Goal: Information Seeking & Learning: Learn about a topic

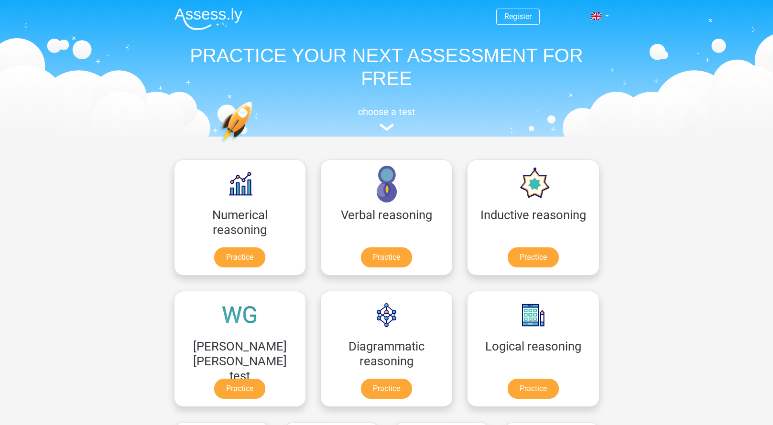
scroll to position [152, 0]
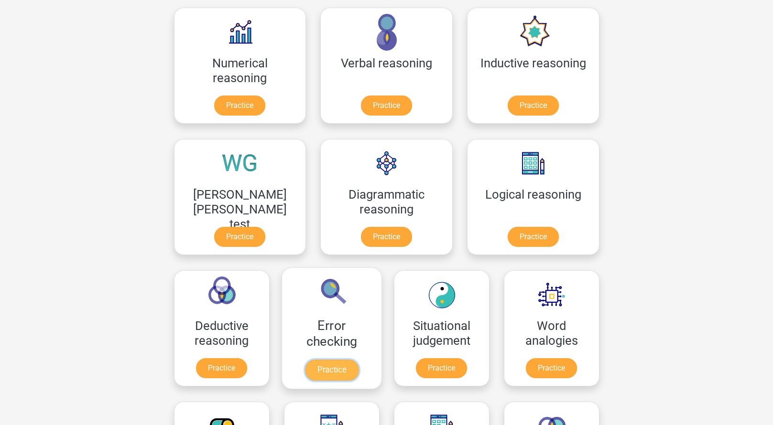
click at [358, 360] on link "Practice" at bounding box center [331, 370] width 54 height 21
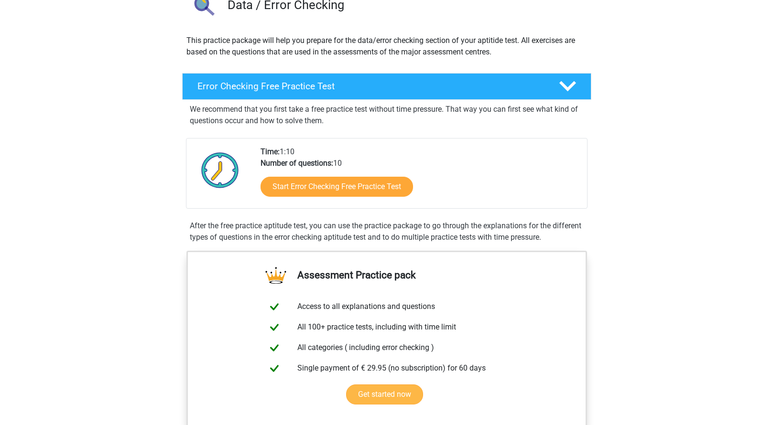
scroll to position [239, 0]
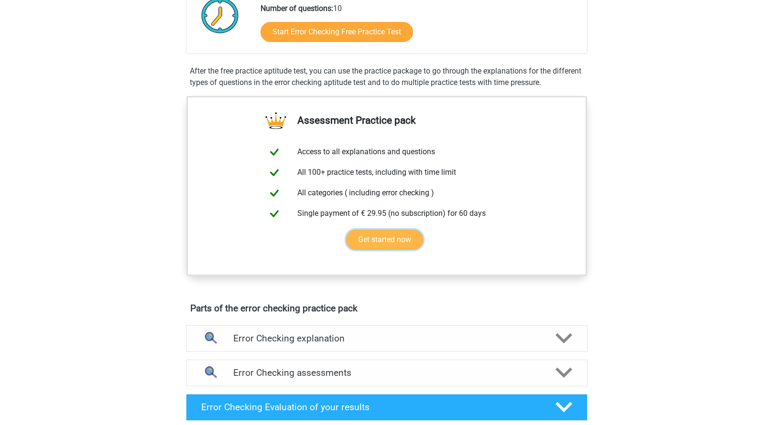
click at [390, 241] on link "Get started now" at bounding box center [384, 240] width 77 height 20
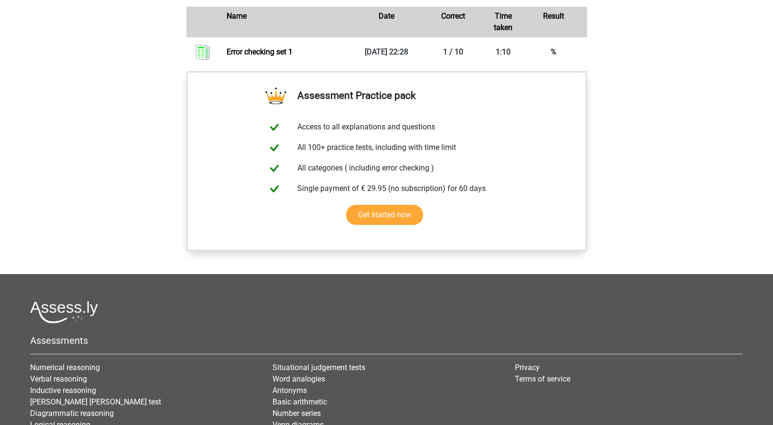
scroll to position [717, 0]
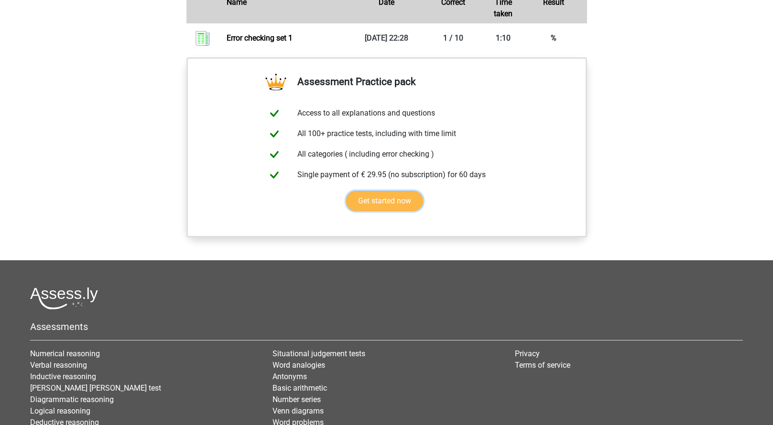
click at [384, 196] on link "Get started now" at bounding box center [384, 201] width 77 height 20
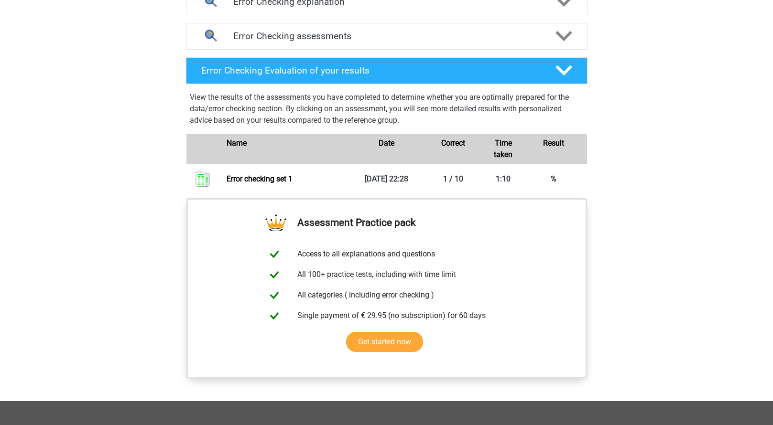
scroll to position [669, 0]
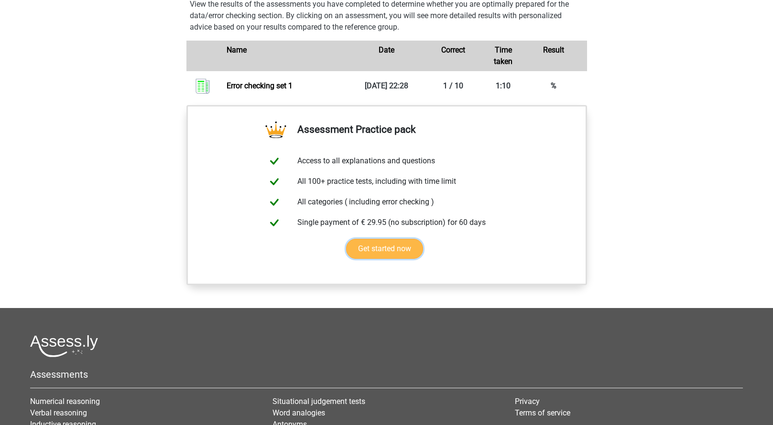
click at [386, 248] on link "Get started now" at bounding box center [384, 249] width 77 height 20
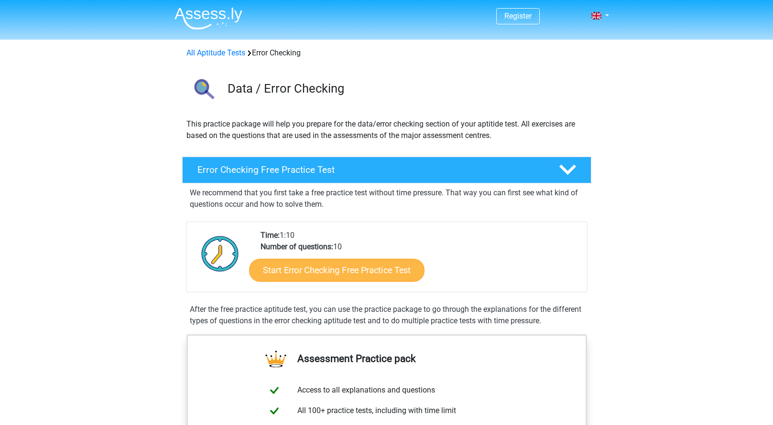
scroll to position [0, 0]
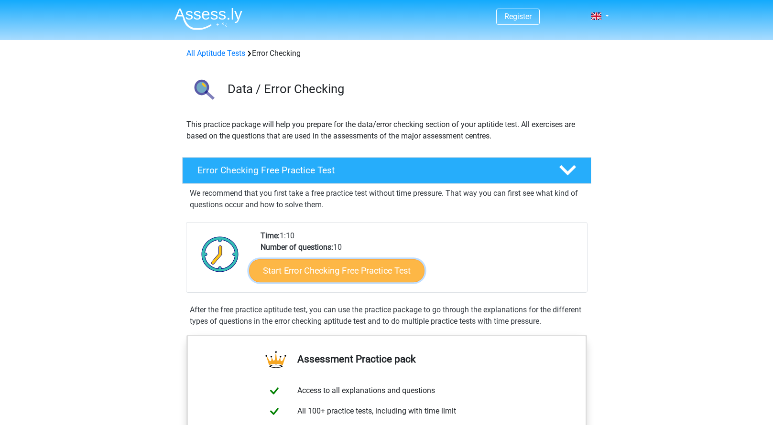
click at [342, 266] on link "Start Error Checking Free Practice Test" at bounding box center [336, 270] width 175 height 23
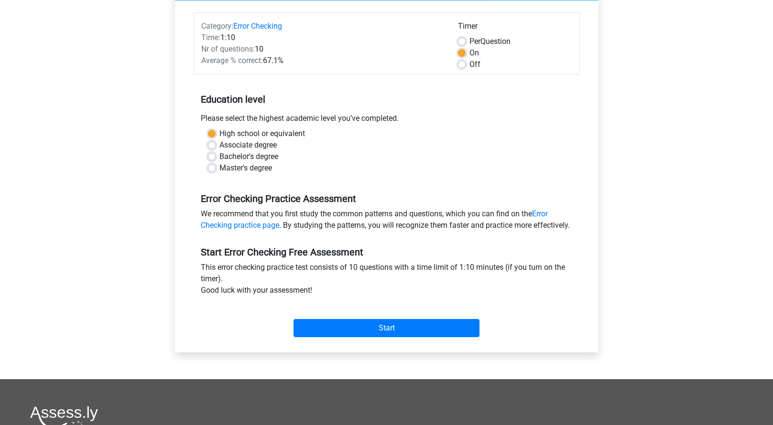
scroll to position [239, 0]
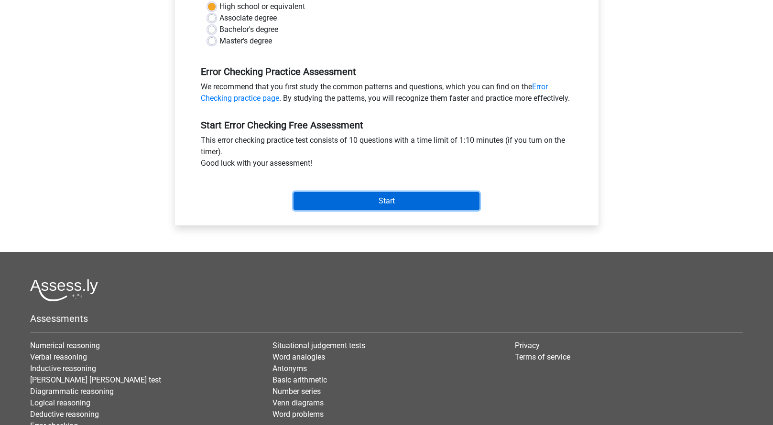
click at [375, 210] on input "Start" at bounding box center [386, 201] width 186 height 18
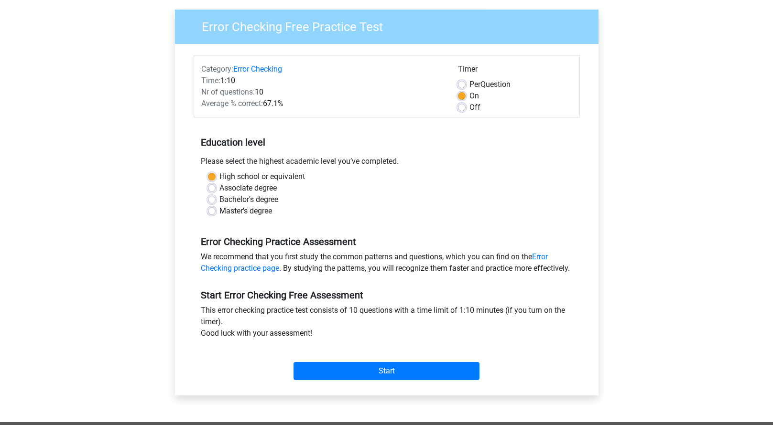
scroll to position [0, 0]
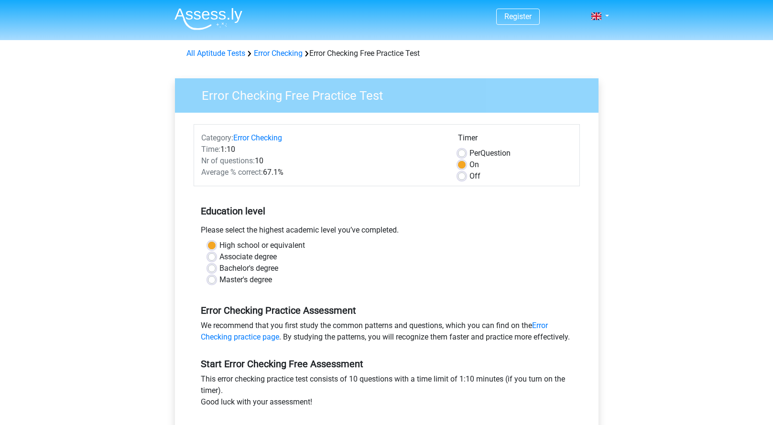
click at [469, 173] on label "Off" at bounding box center [474, 176] width 11 height 11
click at [459, 173] on input "Off" at bounding box center [462, 176] width 8 height 10
radio input "true"
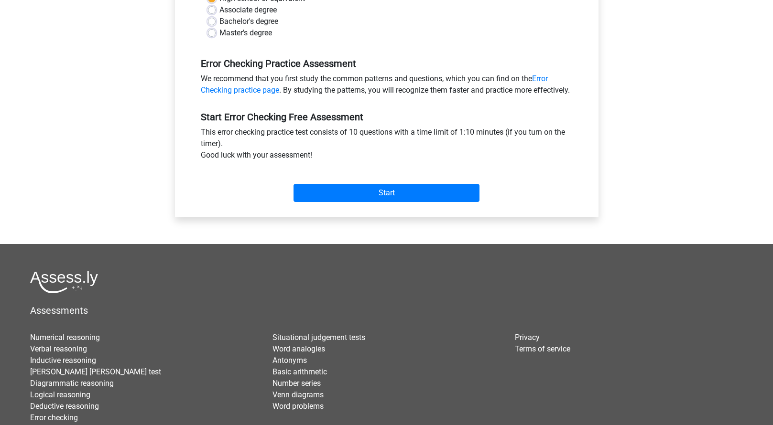
scroll to position [330, 0]
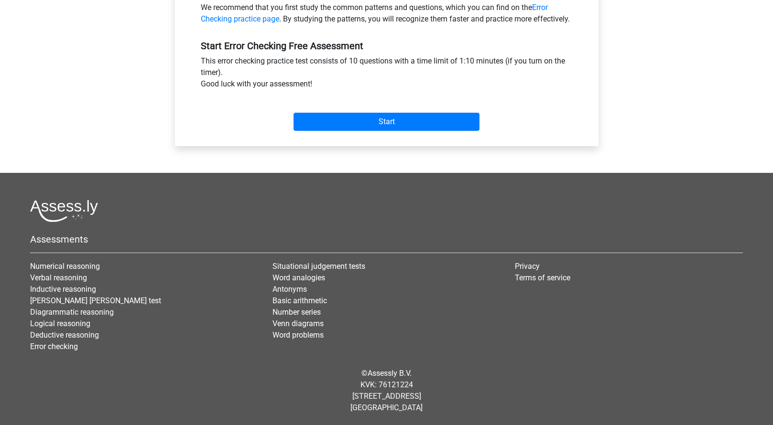
click at [367, 110] on div "Start" at bounding box center [387, 113] width 386 height 33
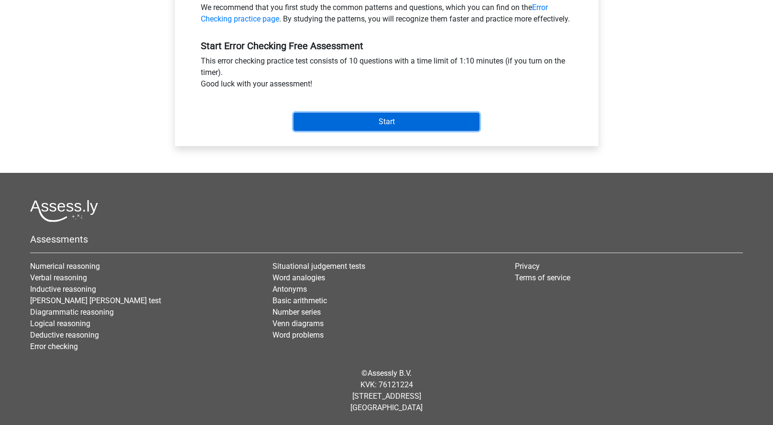
click at [367, 117] on input "Start" at bounding box center [386, 122] width 186 height 18
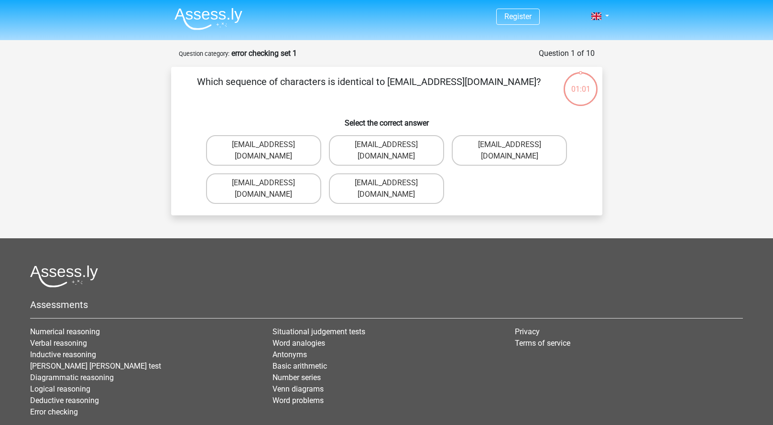
click at [268, 183] on input "Evie_Meade@jointmail.co.uk" at bounding box center [266, 186] width 6 height 6
radio input "true"
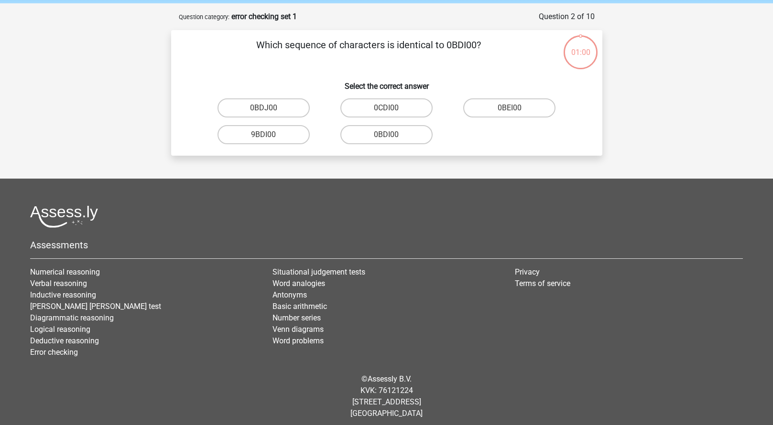
scroll to position [43, 0]
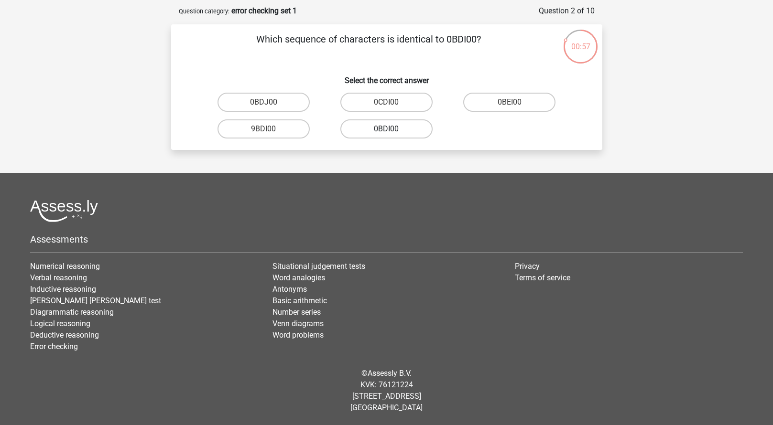
click at [405, 129] on label "0BDI00" at bounding box center [386, 128] width 92 height 19
click at [392, 129] on input "0BDI00" at bounding box center [389, 132] width 6 height 6
radio input "true"
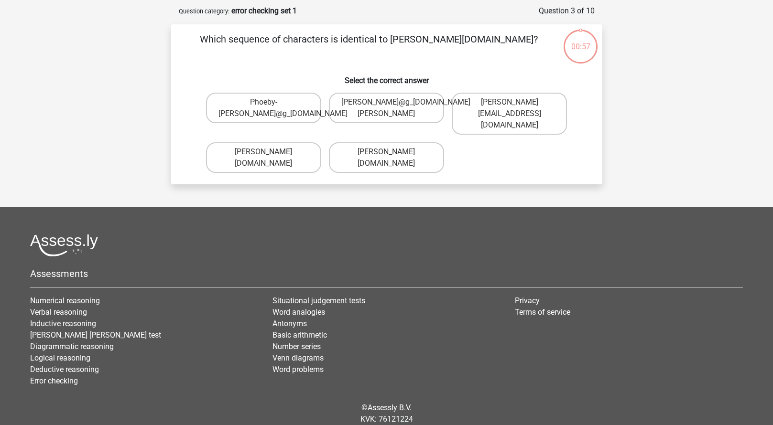
scroll to position [48, 0]
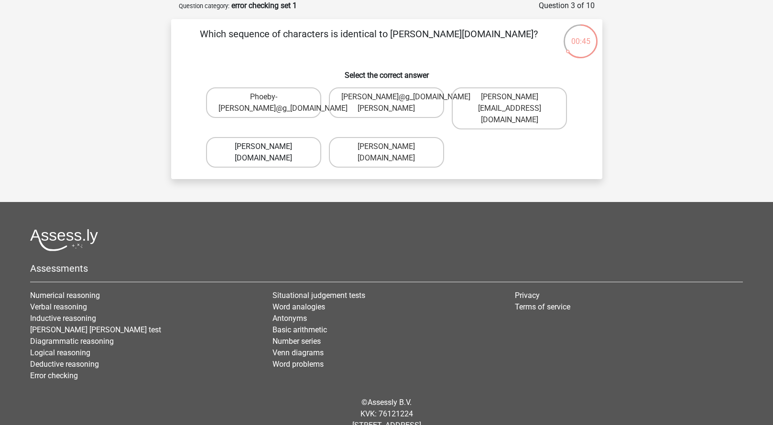
click at [288, 152] on label "Phoebe-Patterson@g_mail.gr" at bounding box center [263, 152] width 115 height 31
click at [269, 152] on input "Phoebe-Patterson@g_mail.gr" at bounding box center [266, 150] width 6 height 6
radio input "true"
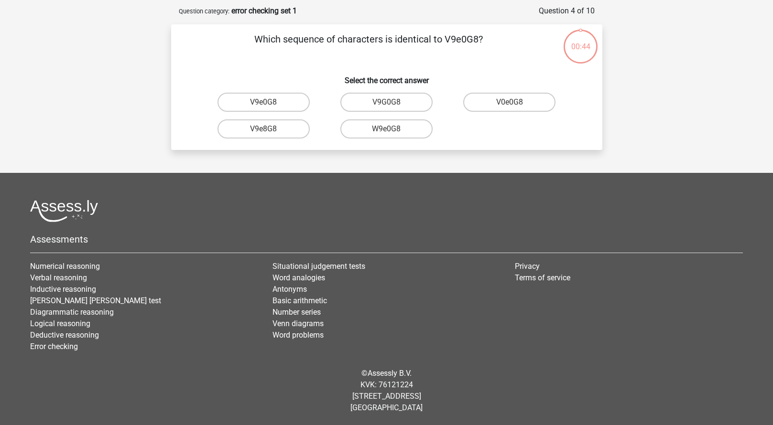
scroll to position [43, 0]
click at [288, 103] on label "V9e0G8" at bounding box center [263, 102] width 92 height 19
click at [269, 103] on input "V9e0G8" at bounding box center [266, 105] width 6 height 6
radio input "true"
click at [279, 105] on label "91051S" at bounding box center [263, 102] width 92 height 19
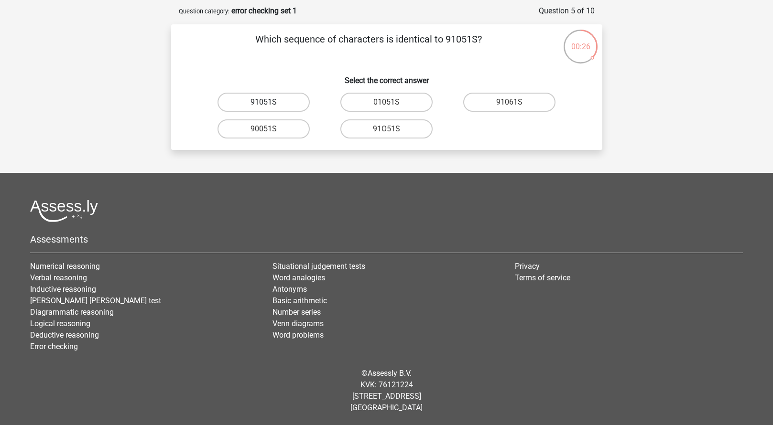
click at [269, 105] on input "91051S" at bounding box center [266, 105] width 6 height 6
radio input "true"
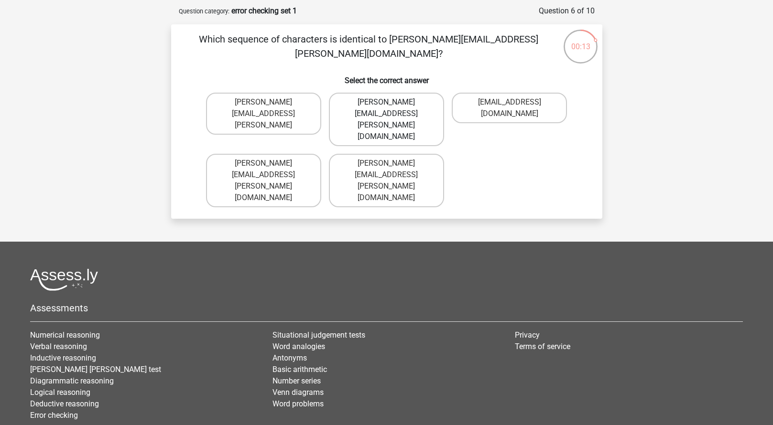
click at [414, 103] on label "Connor.Paterson@mailme.com" at bounding box center [386, 120] width 115 height 54
click at [392, 103] on input "Connor.Paterson@mailme.com" at bounding box center [389, 105] width 6 height 6
radio input "true"
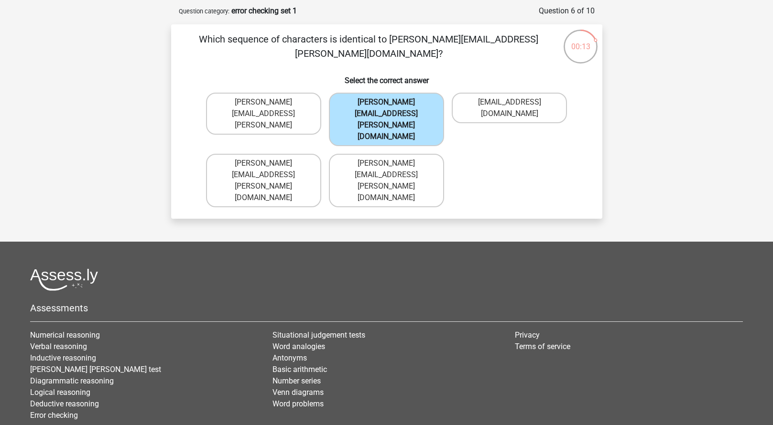
scroll to position [48, 0]
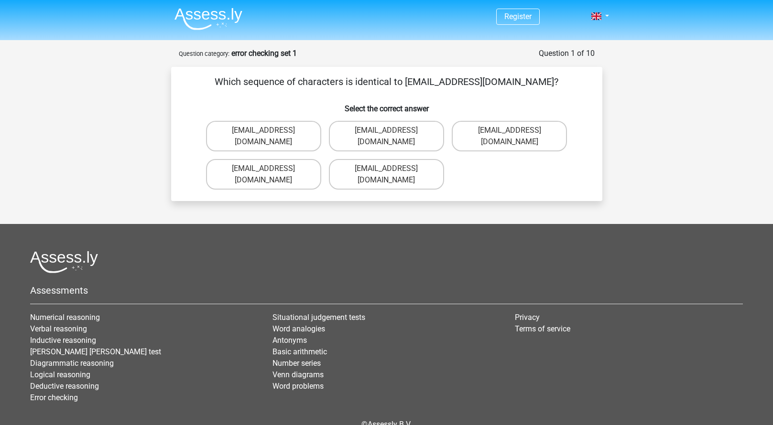
click at [266, 169] on input "[EMAIL_ADDRESS][DOMAIN_NAME]" at bounding box center [266, 172] width 6 height 6
radio input "true"
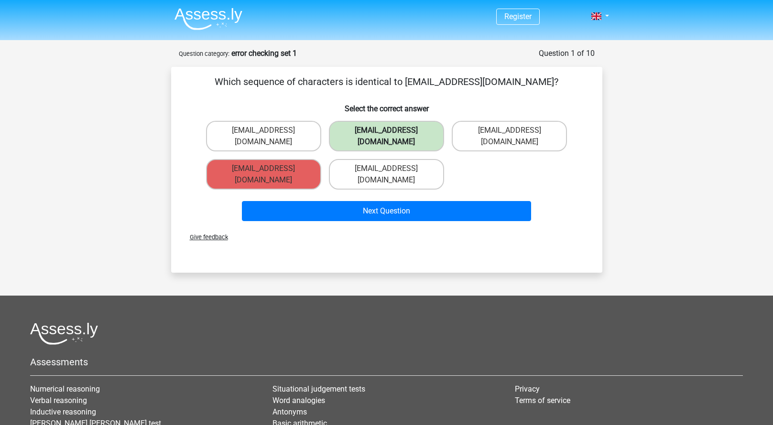
click at [402, 129] on label "[EMAIL_ADDRESS][DOMAIN_NAME]" at bounding box center [386, 136] width 115 height 31
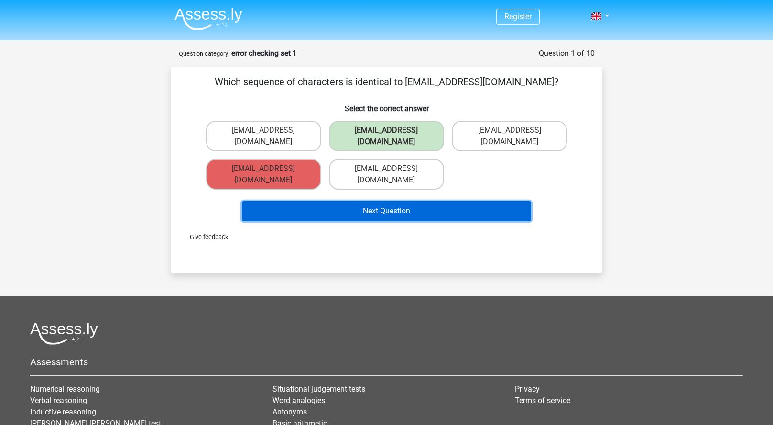
click at [400, 201] on button "Next Question" at bounding box center [386, 211] width 289 height 20
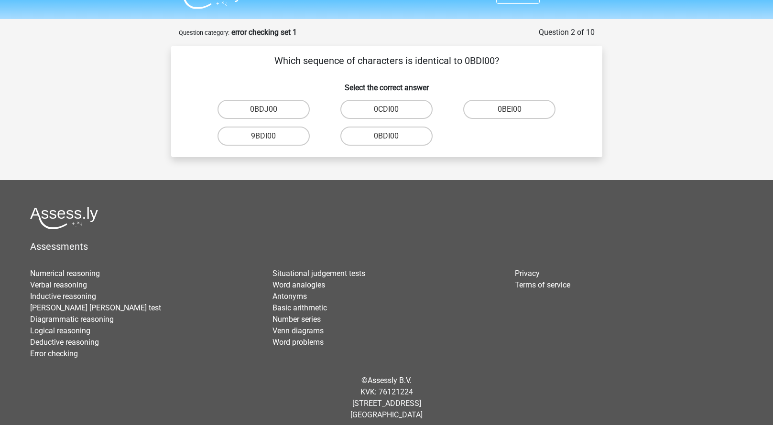
scroll to position [28, 0]
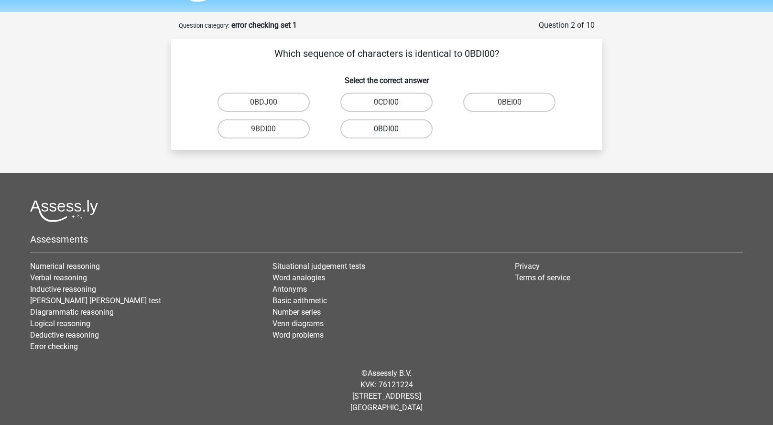
click at [398, 124] on label "0BDI00" at bounding box center [386, 128] width 92 height 19
click at [392, 129] on input "0BDI00" at bounding box center [389, 132] width 6 height 6
radio input "true"
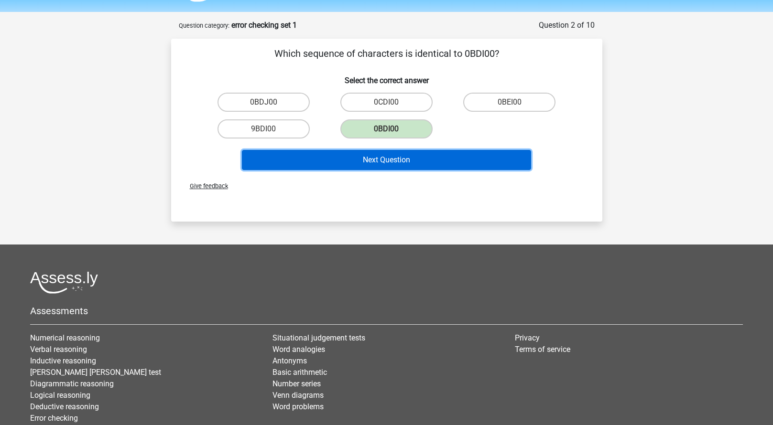
click at [380, 161] on button "Next Question" at bounding box center [386, 160] width 289 height 20
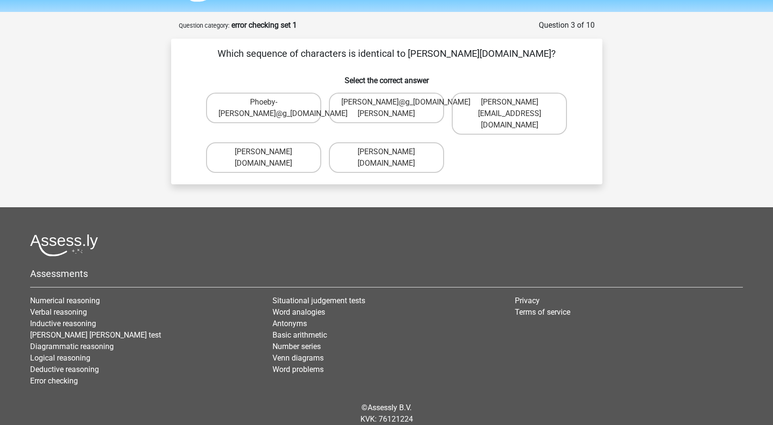
scroll to position [48, 0]
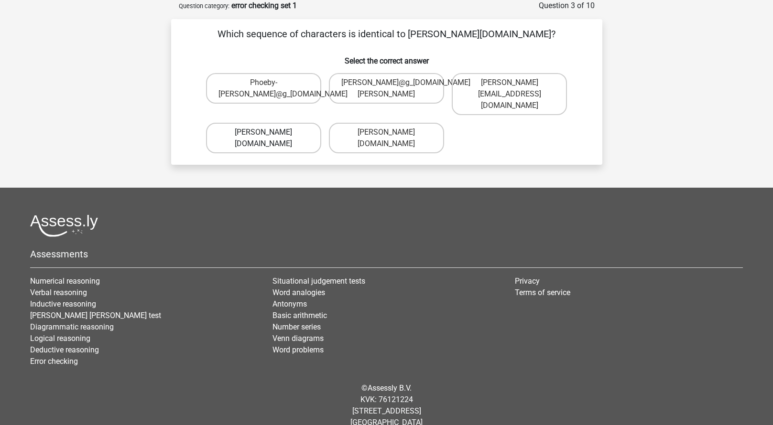
click at [270, 129] on label "[PERSON_NAME][DOMAIN_NAME]" at bounding box center [263, 138] width 115 height 31
click at [269, 132] on input "[PERSON_NAME][DOMAIN_NAME]" at bounding box center [266, 135] width 6 height 6
radio input "true"
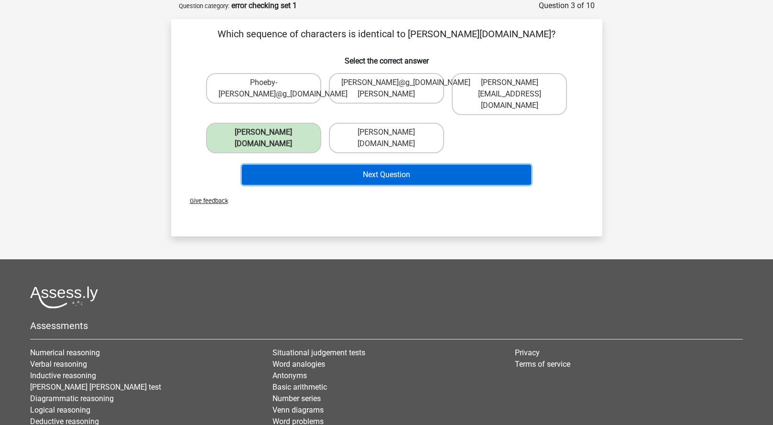
click at [371, 165] on button "Next Question" at bounding box center [386, 175] width 289 height 20
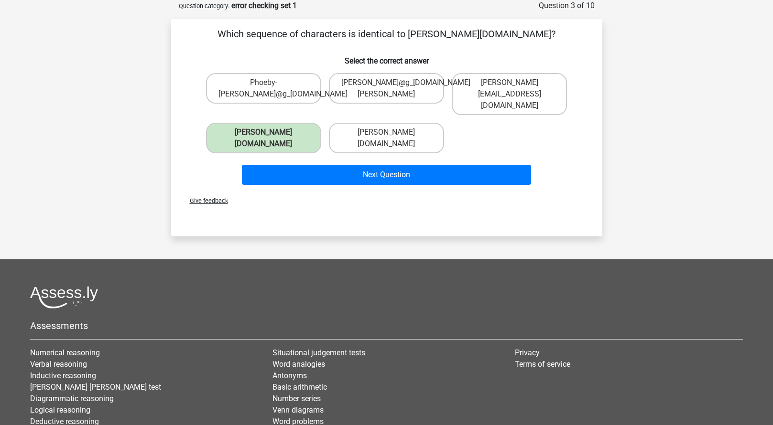
scroll to position [28, 0]
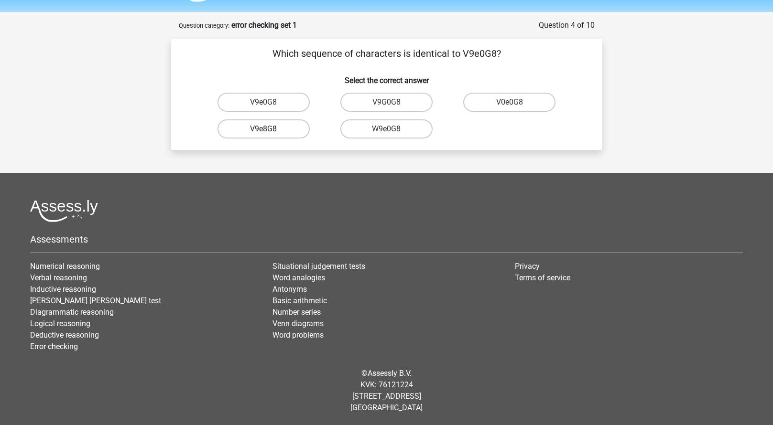
click at [276, 131] on label "V9e8G8" at bounding box center [263, 128] width 92 height 19
click at [269, 131] on input "V9e8G8" at bounding box center [266, 132] width 6 height 6
radio input "true"
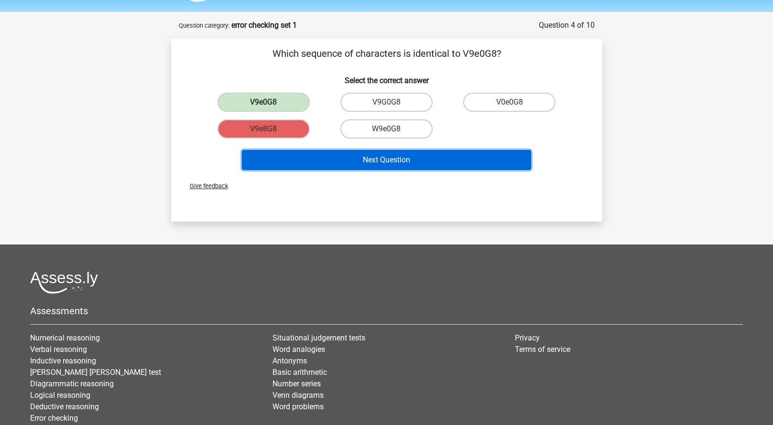
click at [392, 157] on button "Next Question" at bounding box center [386, 160] width 289 height 20
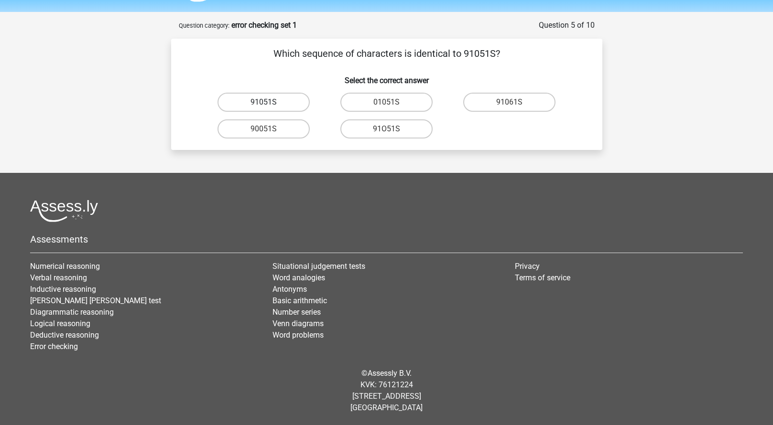
click at [262, 98] on label "91051S" at bounding box center [263, 102] width 92 height 19
click at [263, 102] on input "91051S" at bounding box center [266, 105] width 6 height 6
radio input "true"
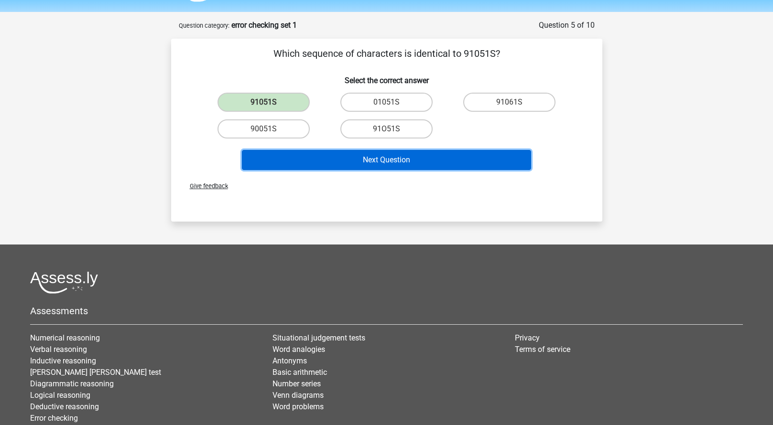
click at [378, 154] on button "Next Question" at bounding box center [386, 160] width 289 height 20
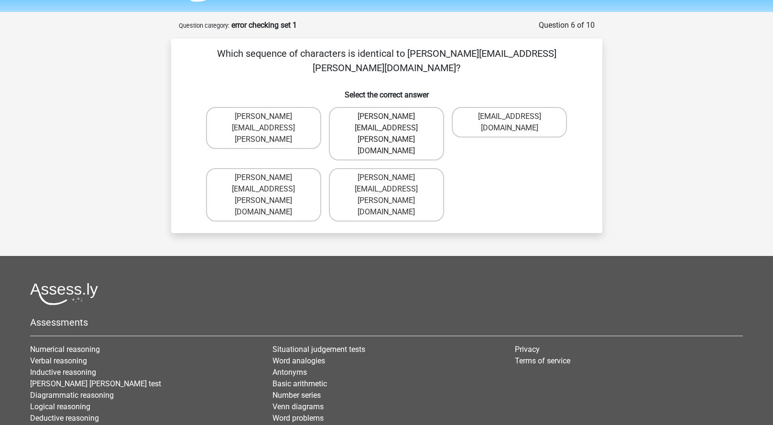
click at [384, 107] on label "Connor.Paterson@mailme.com" at bounding box center [386, 134] width 115 height 54
click at [386, 117] on input "Connor.Paterson@mailme.com" at bounding box center [389, 120] width 6 height 6
radio input "true"
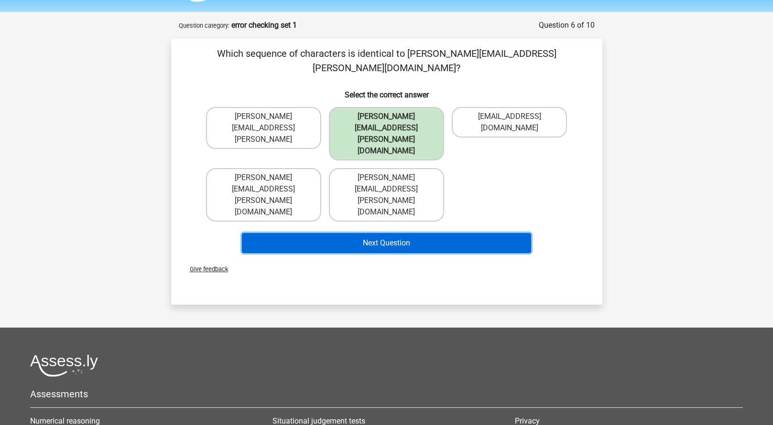
click at [398, 233] on button "Next Question" at bounding box center [386, 243] width 289 height 20
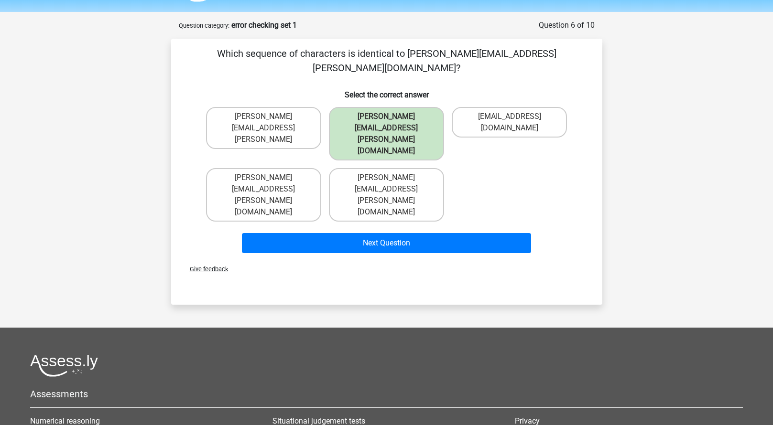
scroll to position [48, 0]
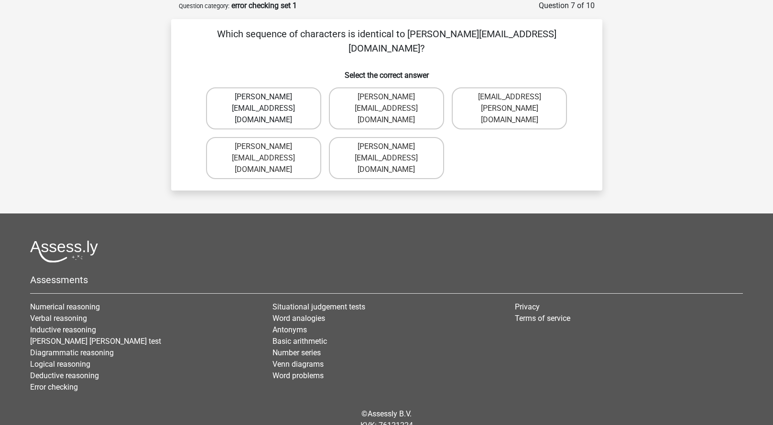
click at [271, 90] on label "Ava-Caroll@mailme.uk.com" at bounding box center [263, 108] width 115 height 42
click at [269, 97] on input "Ava-Caroll@mailme.uk.com" at bounding box center [266, 100] width 6 height 6
radio input "true"
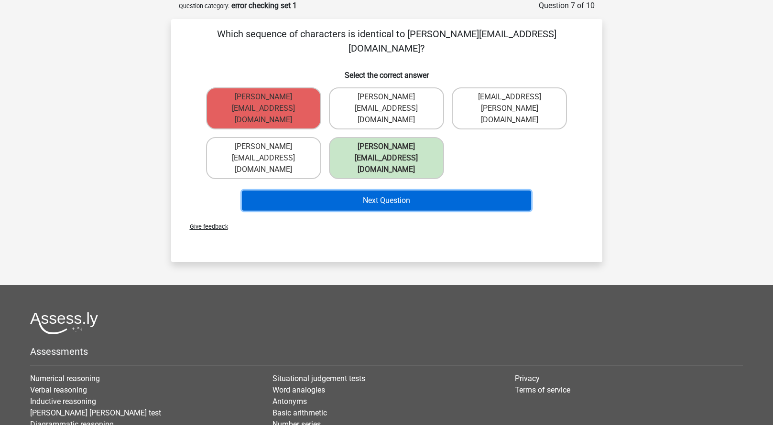
click at [401, 191] on button "Next Question" at bounding box center [386, 201] width 289 height 20
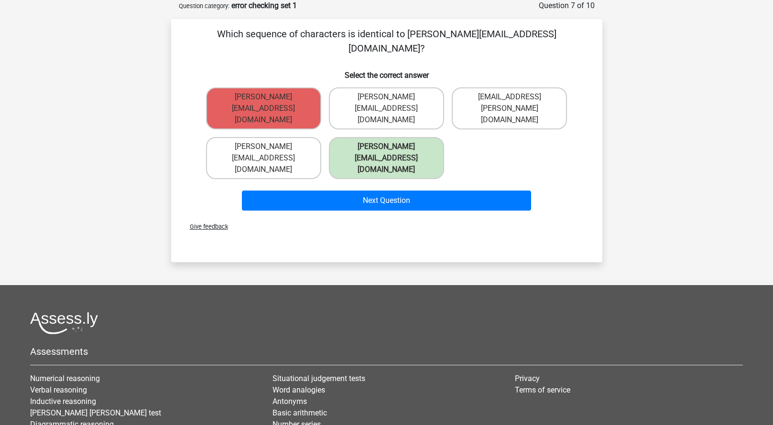
scroll to position [28, 0]
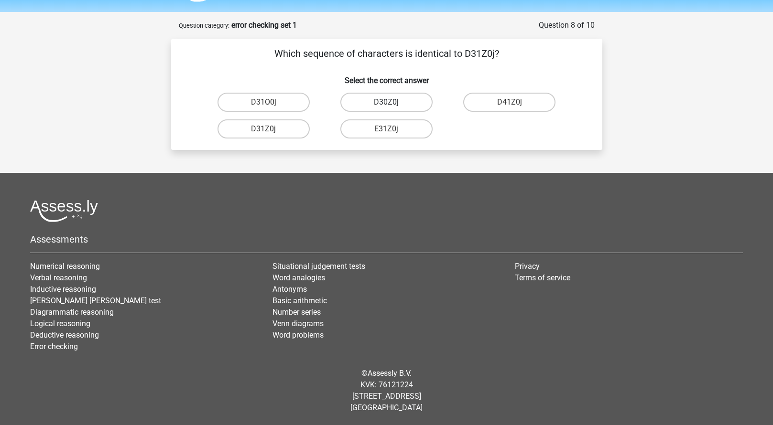
click at [380, 107] on label "D30Z0j" at bounding box center [386, 102] width 92 height 19
click at [386, 107] on input "D30Z0j" at bounding box center [389, 105] width 6 height 6
radio input "true"
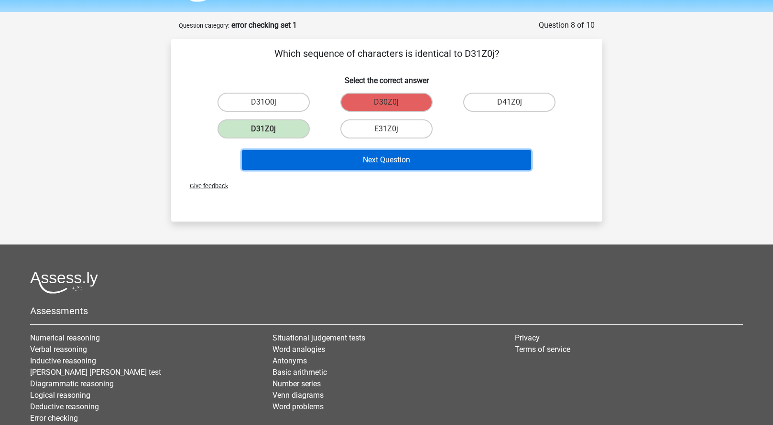
click at [295, 159] on button "Next Question" at bounding box center [386, 160] width 289 height 20
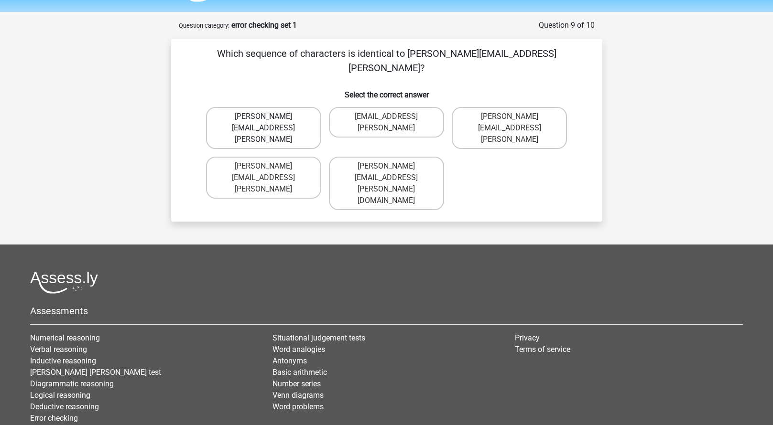
click at [292, 107] on label "Arthur.Bradly@mailme.coo" at bounding box center [263, 128] width 115 height 42
click at [269, 117] on input "Arthur.Bradly@mailme.coo" at bounding box center [266, 120] width 6 height 6
radio input "true"
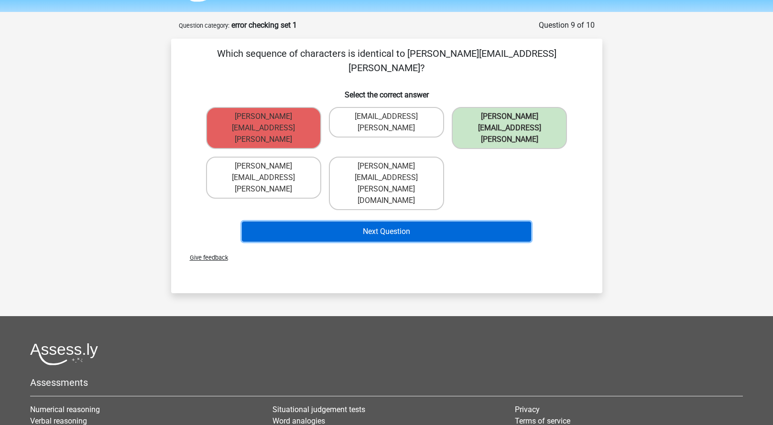
click at [427, 222] on button "Next Question" at bounding box center [386, 232] width 289 height 20
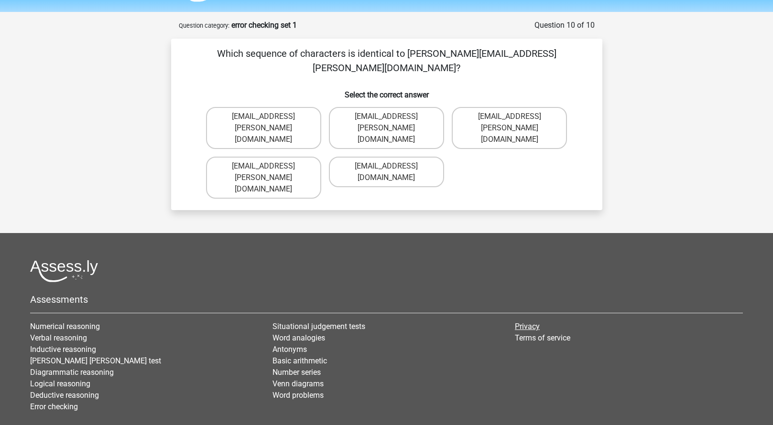
scroll to position [40, 0]
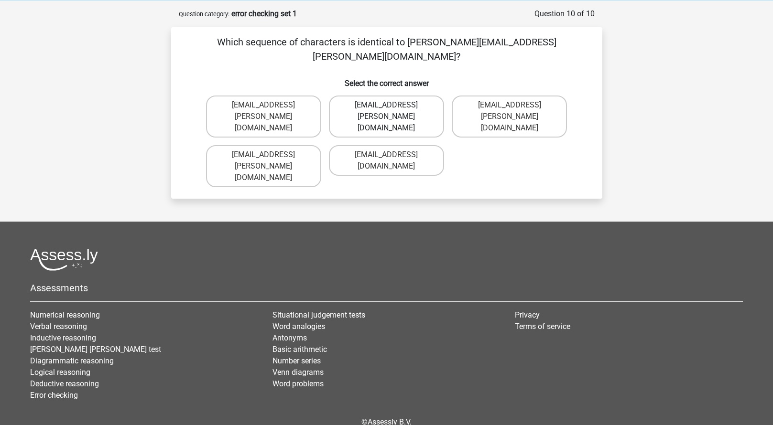
click at [400, 96] on label "Thea+Sadler@Gmail.uk.com" at bounding box center [386, 117] width 115 height 42
click at [392, 105] on input "Thea+Sadler@Gmail.uk.com" at bounding box center [389, 108] width 6 height 6
radio input "true"
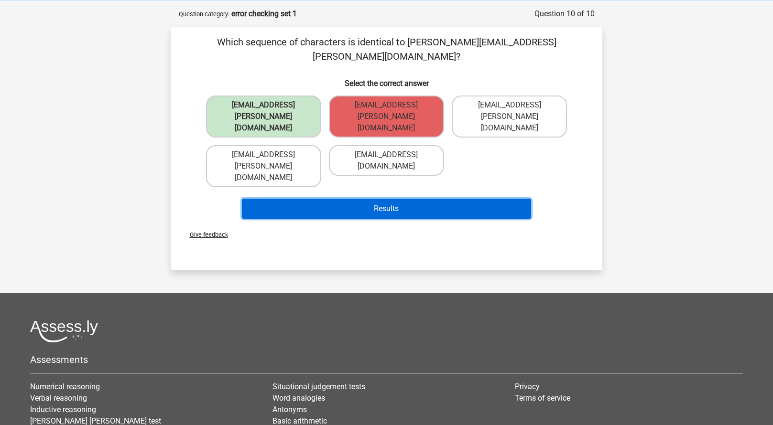
click at [375, 199] on button "Results" at bounding box center [386, 209] width 289 height 20
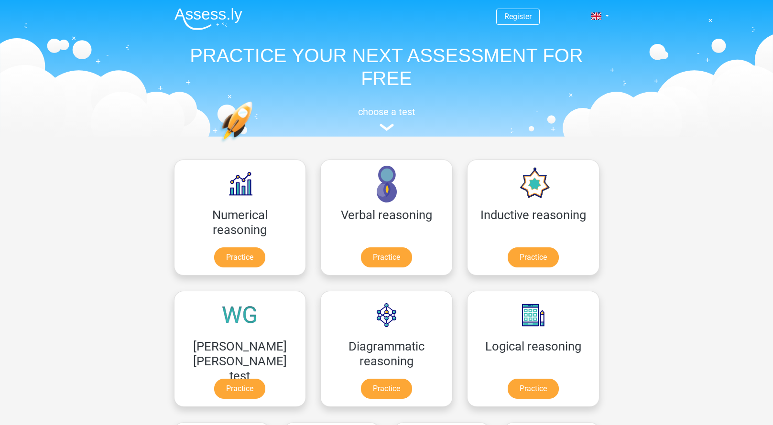
scroll to position [152, 0]
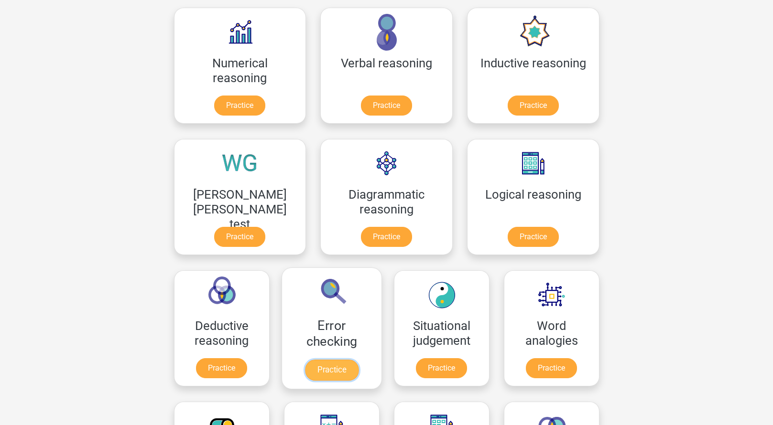
click at [358, 360] on link "Practice" at bounding box center [331, 370] width 54 height 21
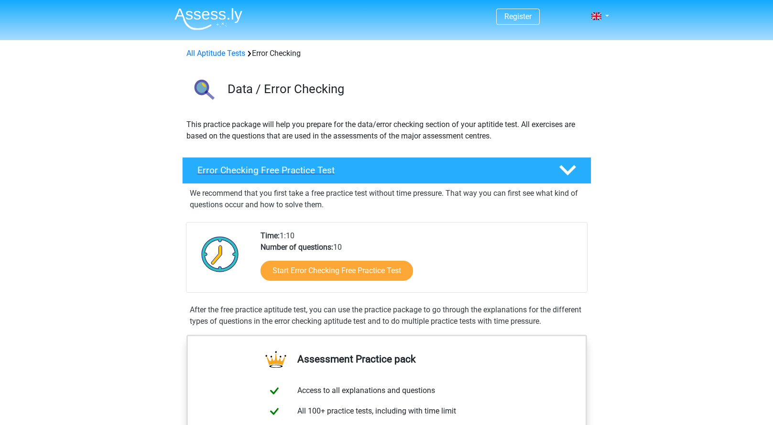
click at [553, 180] on div "Error Checking Free Practice Test" at bounding box center [386, 170] width 409 height 27
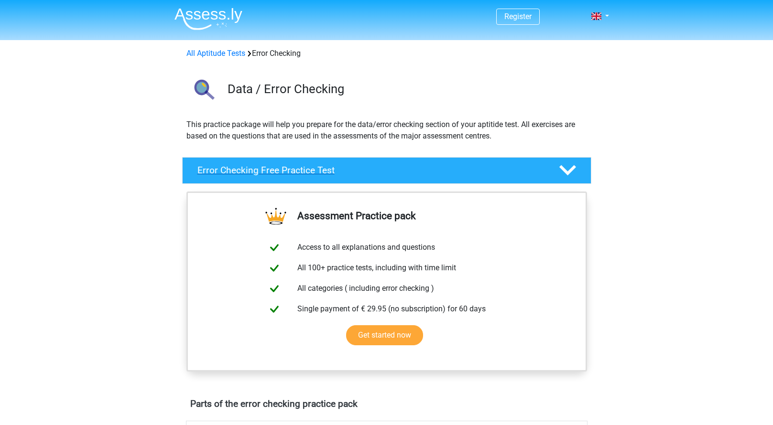
click at [560, 173] on icon at bounding box center [567, 170] width 17 height 17
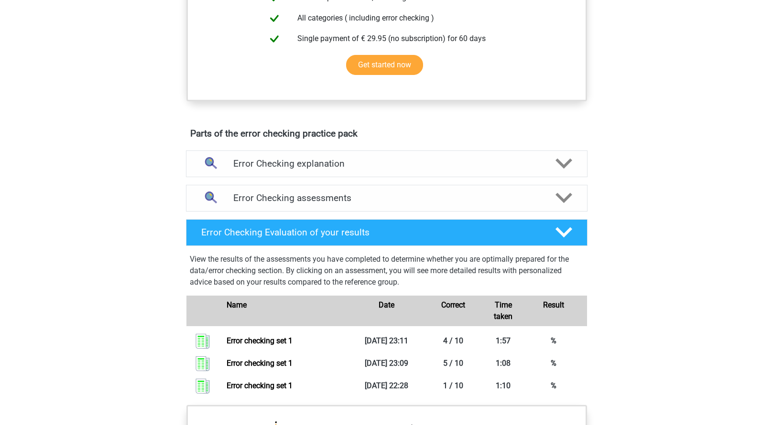
scroll to position [478, 0]
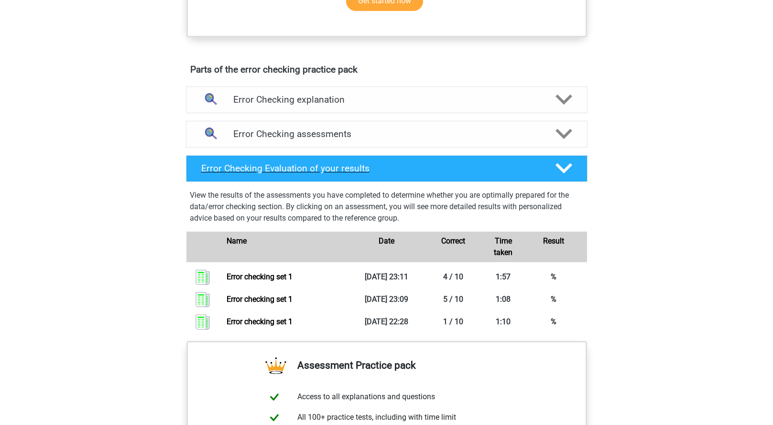
click at [343, 180] on div "Error Checking Evaluation of your results" at bounding box center [386, 168] width 401 height 27
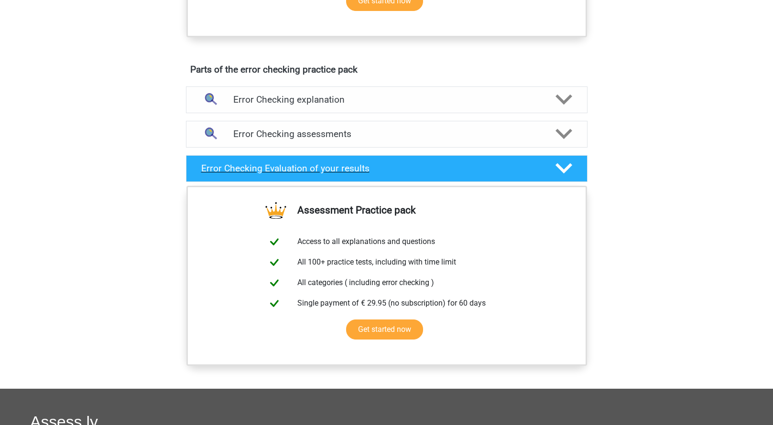
click at [335, 169] on h4 "Error Checking Evaluation of your results" at bounding box center [370, 168] width 339 height 11
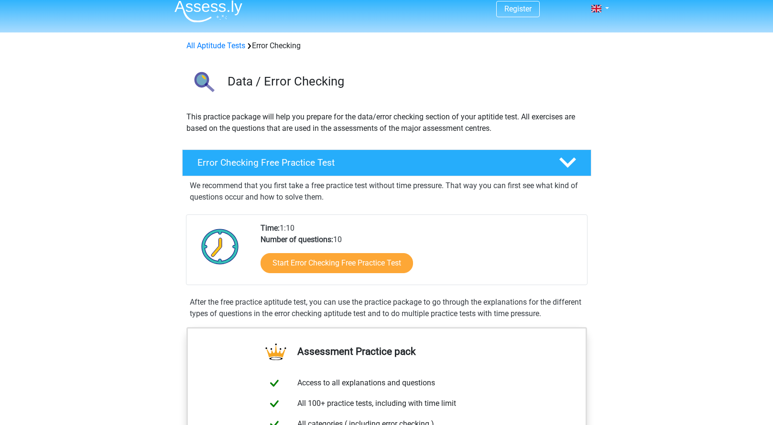
scroll to position [0, 0]
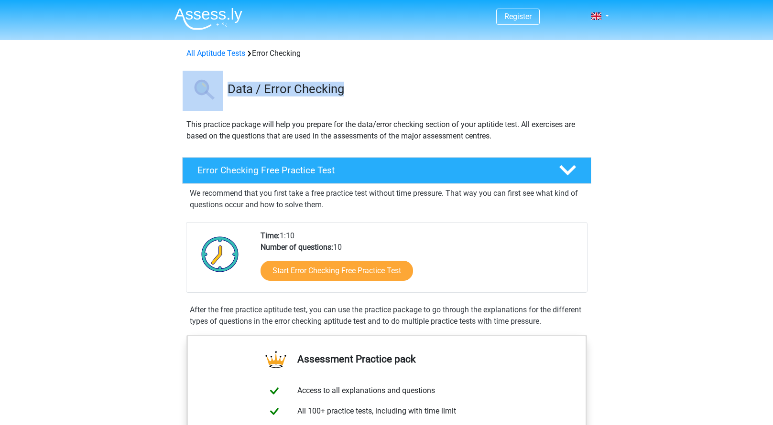
drag, startPoint x: 347, startPoint y: 91, endPoint x: 184, endPoint y: 75, distance: 164.2
click at [184, 75] on div "Data / Error Checking" at bounding box center [387, 89] width 454 height 44
drag, startPoint x: 184, startPoint y: 75, endPoint x: 316, endPoint y: 86, distance: 132.3
click at [316, 86] on h3 "Data / Error Checking" at bounding box center [405, 89] width 356 height 15
drag, startPoint x: 344, startPoint y: 93, endPoint x: 210, endPoint y: 84, distance: 134.6
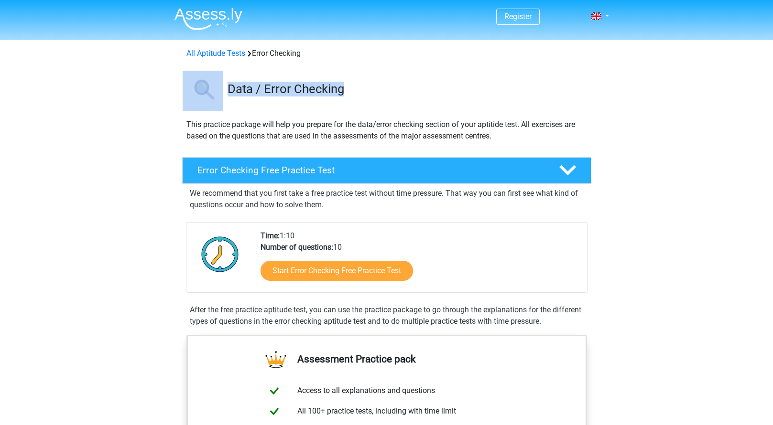
click at [210, 84] on div "Data / Error Checking" at bounding box center [387, 89] width 454 height 44
drag, startPoint x: 210, startPoint y: 84, endPoint x: 360, endPoint y: 107, distance: 152.2
click at [360, 107] on div "Data / Error Checking" at bounding box center [387, 89] width 454 height 44
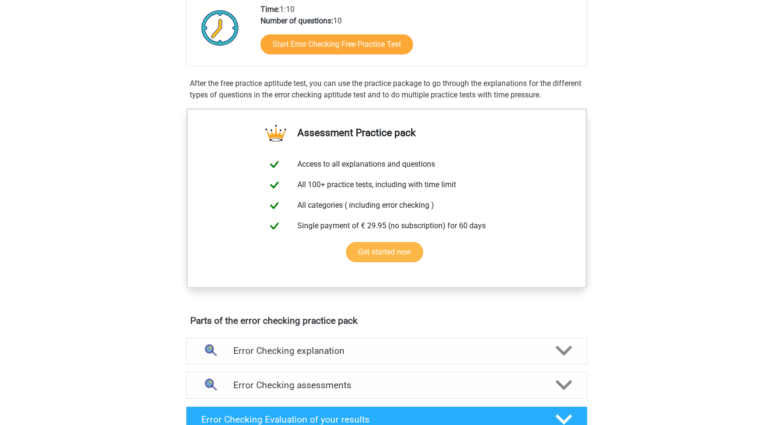
scroll to position [48, 0]
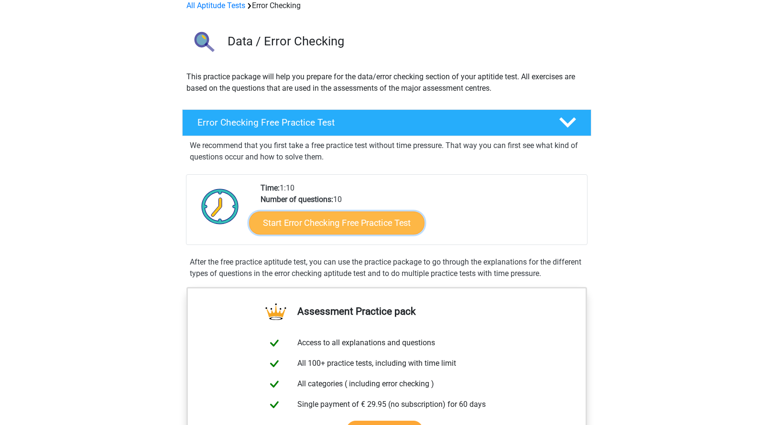
click at [345, 223] on link "Start Error Checking Free Practice Test" at bounding box center [336, 223] width 175 height 23
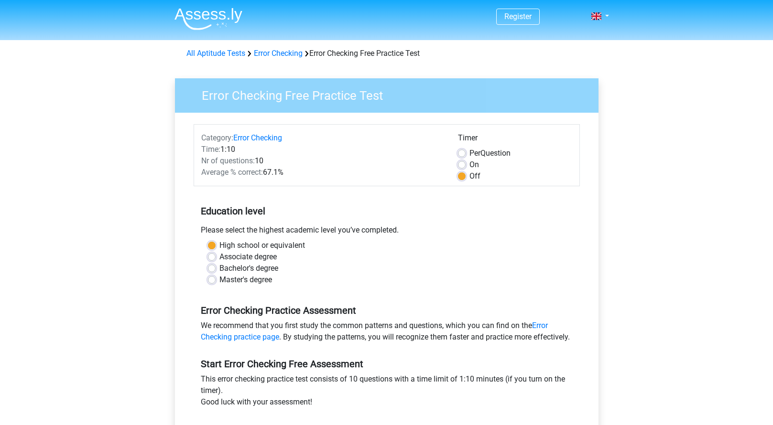
click at [469, 163] on label "On" at bounding box center [474, 164] width 10 height 11
click at [460, 163] on input "On" at bounding box center [462, 164] width 8 height 10
radio input "true"
click at [469, 154] on label "Per Question" at bounding box center [489, 153] width 41 height 11
click at [458, 154] on input "Per Question" at bounding box center [462, 153] width 8 height 10
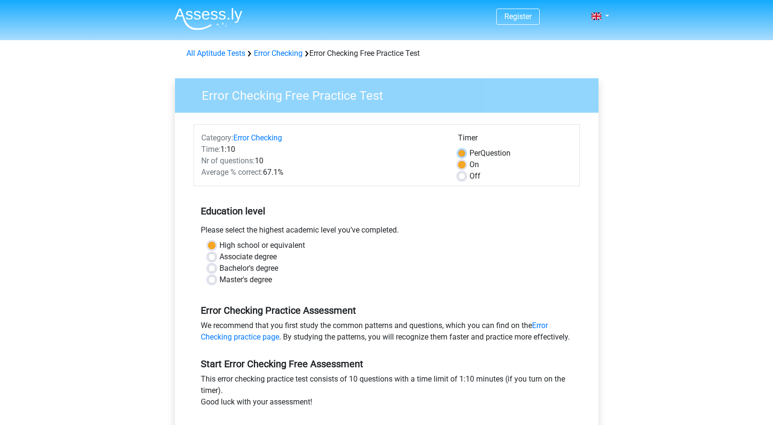
radio input "true"
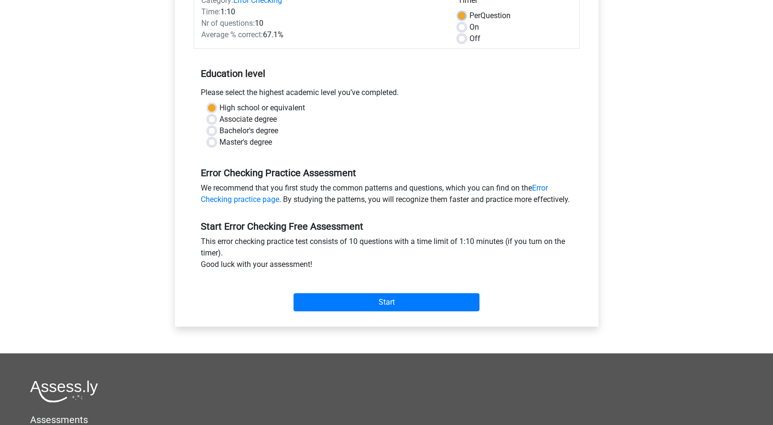
scroll to position [143, 0]
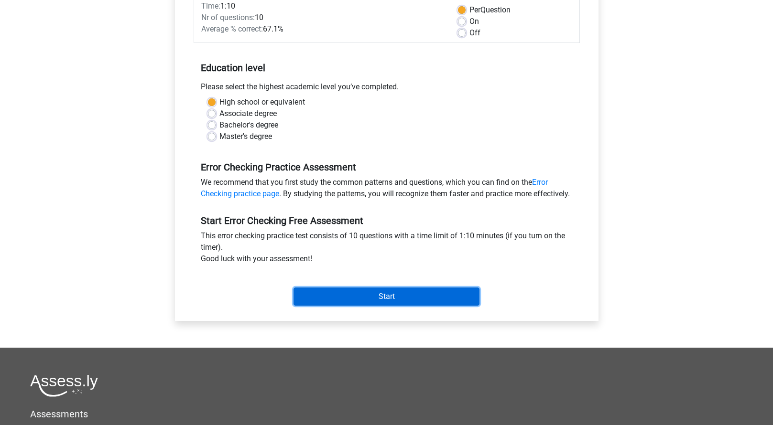
click at [379, 306] on input "Start" at bounding box center [386, 297] width 186 height 18
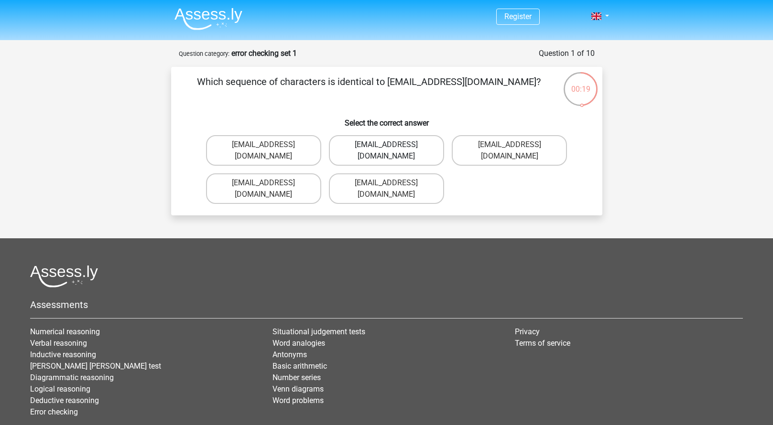
click at [399, 147] on label "[EMAIL_ADDRESS][DOMAIN_NAME]" at bounding box center [386, 150] width 115 height 31
click at [392, 147] on input "[EMAIL_ADDRESS][DOMAIN_NAME]" at bounding box center [389, 148] width 6 height 6
radio input "true"
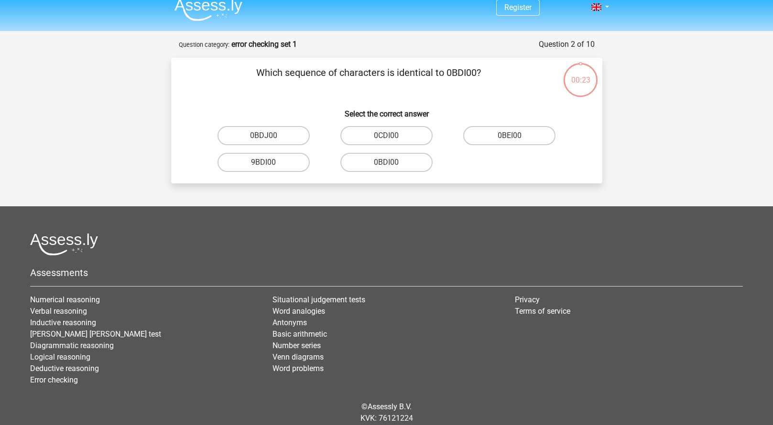
scroll to position [43, 0]
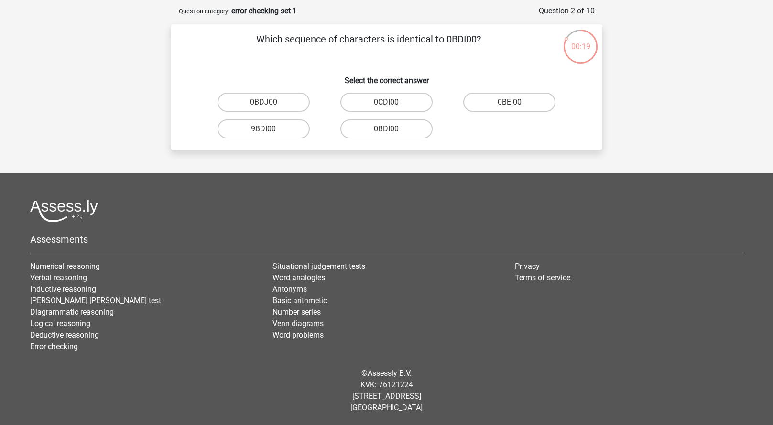
click at [392, 140] on div "0BDI00" at bounding box center [386, 129] width 123 height 27
click at [391, 133] on input "0BDI00" at bounding box center [389, 132] width 6 height 6
radio input "true"
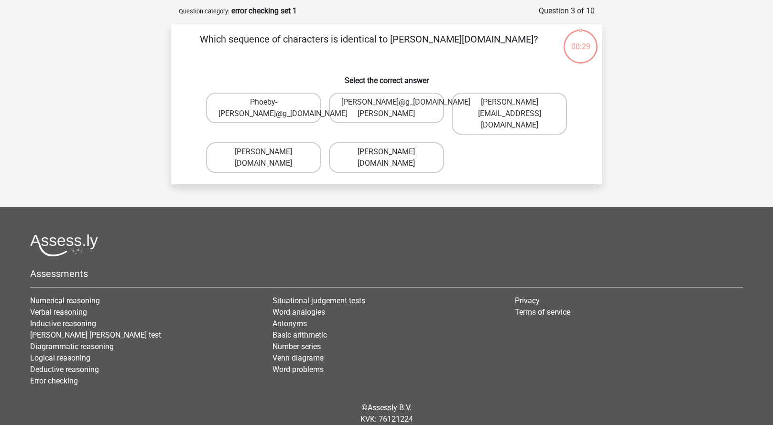
scroll to position [48, 0]
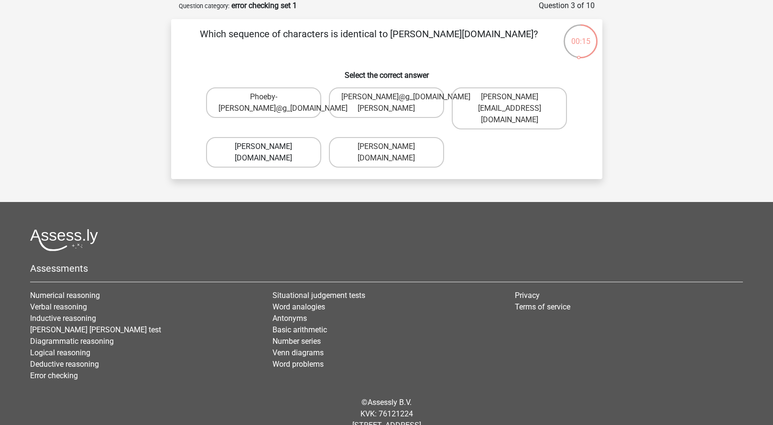
click at [281, 144] on label "[PERSON_NAME][DOMAIN_NAME]" at bounding box center [263, 152] width 115 height 31
click at [269, 147] on input "[PERSON_NAME][DOMAIN_NAME]" at bounding box center [266, 150] width 6 height 6
radio input "true"
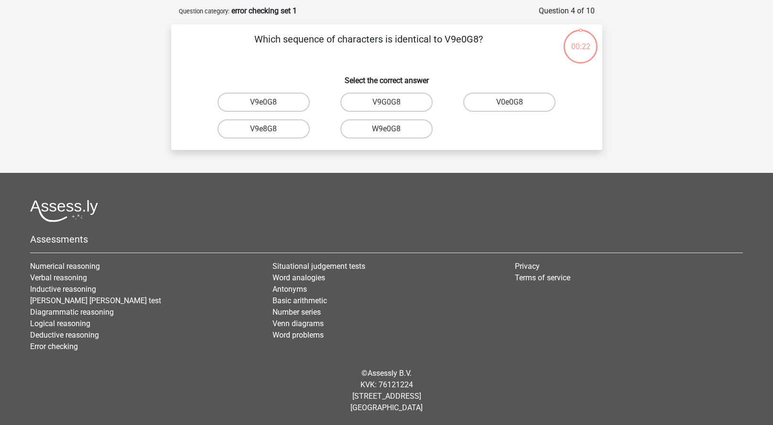
scroll to position [43, 0]
click at [250, 105] on label "V9e0G8" at bounding box center [263, 102] width 92 height 19
click at [263, 105] on input "V9e0G8" at bounding box center [266, 105] width 6 height 6
radio input "true"
click at [272, 102] on label "91051S" at bounding box center [263, 102] width 92 height 19
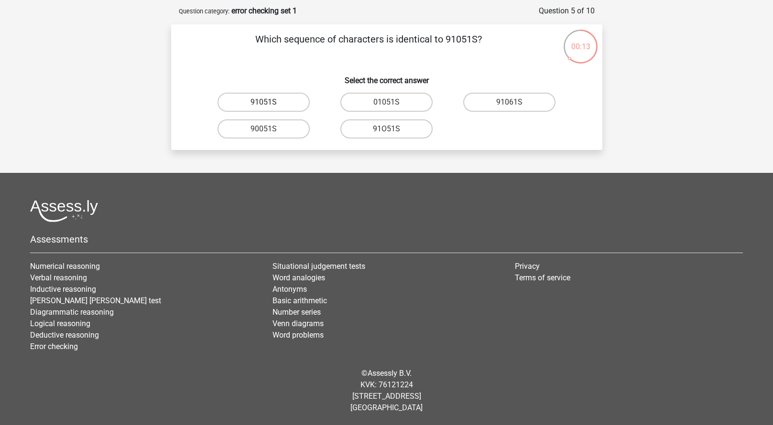
click at [269, 102] on input "91051S" at bounding box center [266, 105] width 6 height 6
radio input "true"
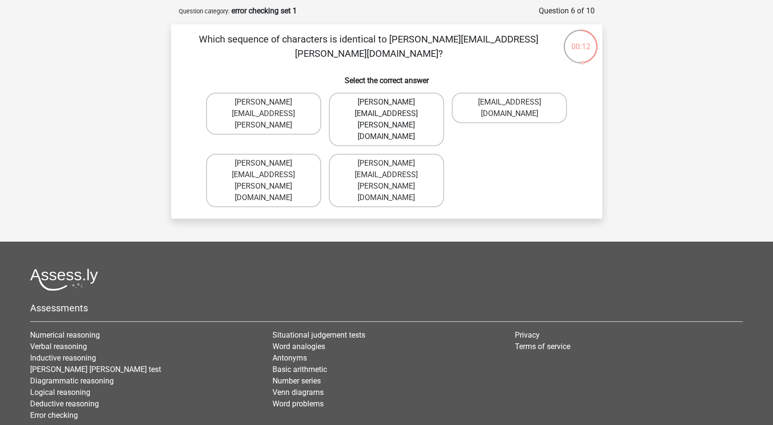
click at [376, 100] on label "[PERSON_NAME][EMAIL_ADDRESS][PERSON_NAME][DOMAIN_NAME]" at bounding box center [386, 120] width 115 height 54
click at [386, 102] on input "[PERSON_NAME][EMAIL_ADDRESS][PERSON_NAME][DOMAIN_NAME]" at bounding box center [389, 105] width 6 height 6
radio input "true"
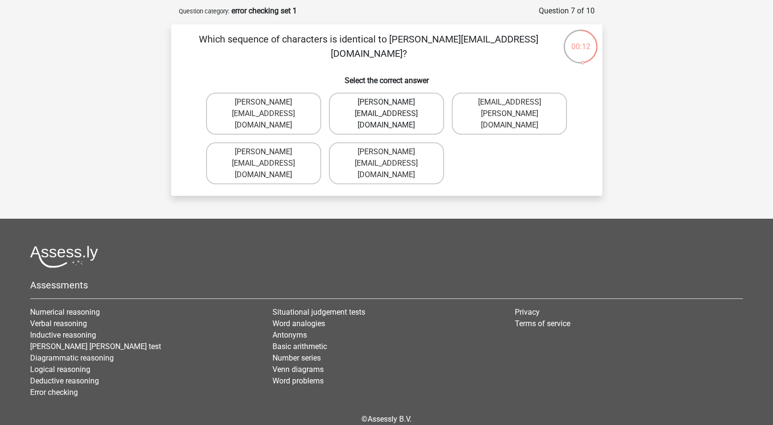
scroll to position [48, 0]
